Goal: Information Seeking & Learning: Learn about a topic

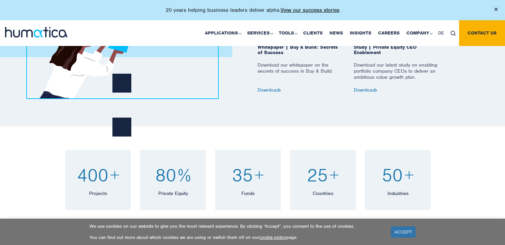
scroll to position [475, 0]
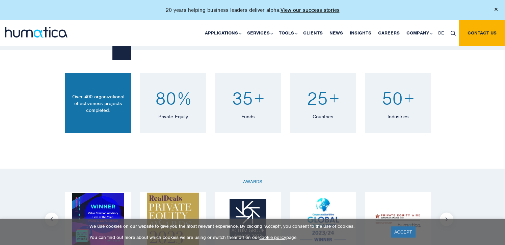
click at [113, 113] on p "Projects" at bounding box center [98, 116] width 52 height 7
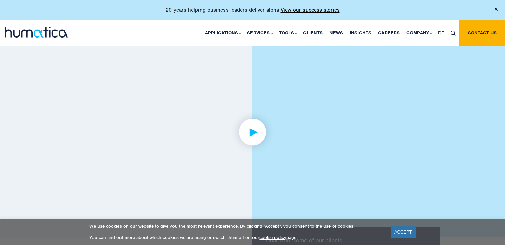
scroll to position [1043, 0]
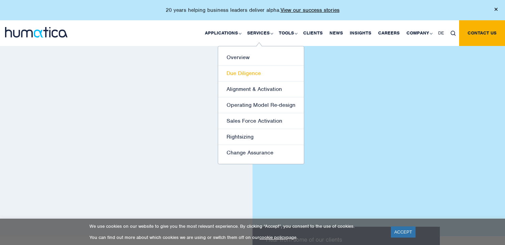
click at [240, 68] on link "Due Diligence" at bounding box center [261, 74] width 86 height 16
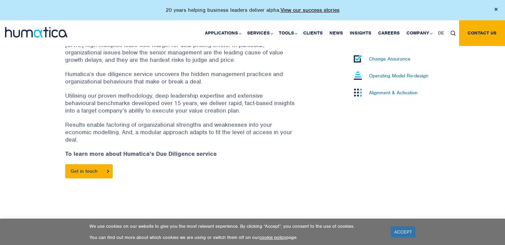
scroll to position [257, 0]
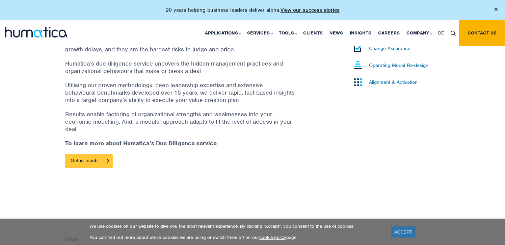
click at [98, 154] on link "Get in touch" at bounding box center [89, 161] width 48 height 14
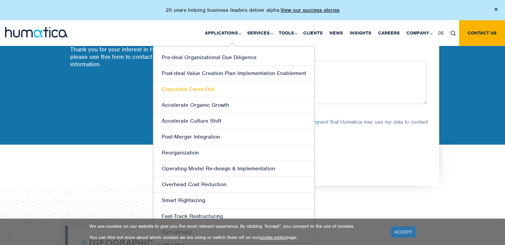
scroll to position [76, 0]
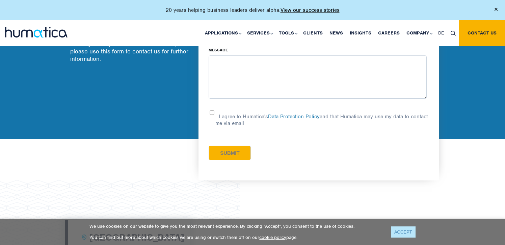
click at [401, 229] on link "ACCEPT" at bounding box center [403, 231] width 25 height 11
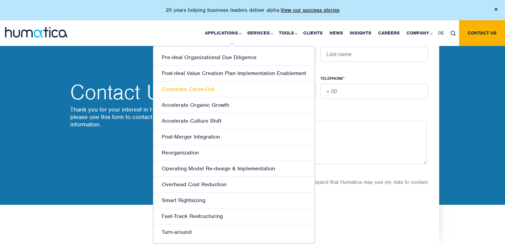
scroll to position [11, 0]
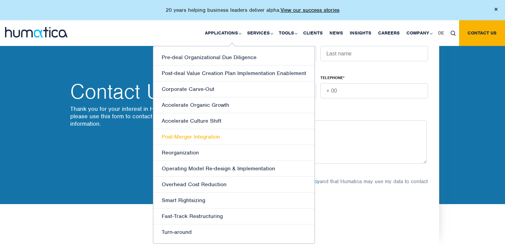
click at [206, 135] on link "Post-Merger Integration" at bounding box center [233, 137] width 161 height 16
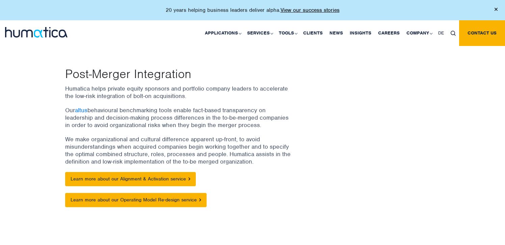
scroll to position [61, 0]
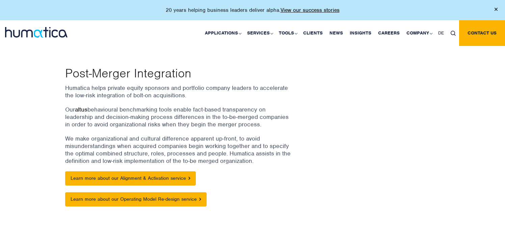
click at [84, 110] on link "altus" at bounding box center [81, 109] width 13 height 7
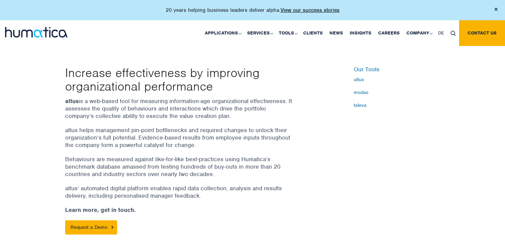
scroll to position [189, 0]
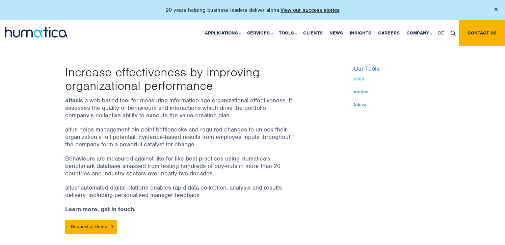
click at [362, 78] on link "altus" at bounding box center [397, 78] width 86 height 5
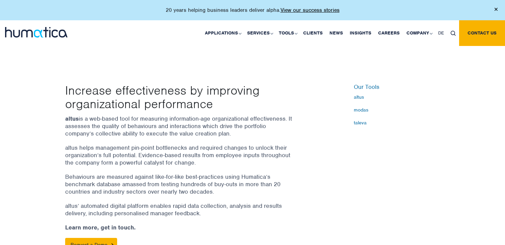
scroll to position [172, 0]
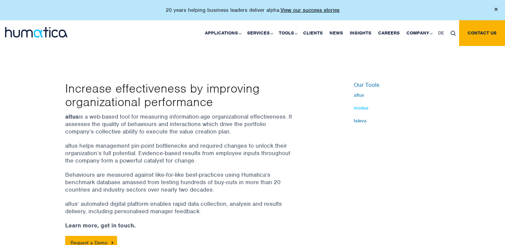
click at [358, 108] on link "modas" at bounding box center [397, 107] width 86 height 5
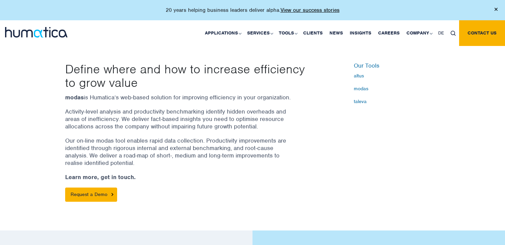
scroll to position [192, 0]
click at [303, 107] on div "modas is Humatica’s web-based solution for improving efficiency in your organiz…" at bounding box center [188, 147] width 247 height 108
click at [340, 30] on link "News" at bounding box center [336, 33] width 20 height 26
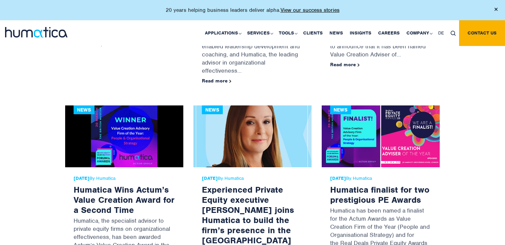
scroll to position [554, 0]
